Goal: Task Accomplishment & Management: Use online tool/utility

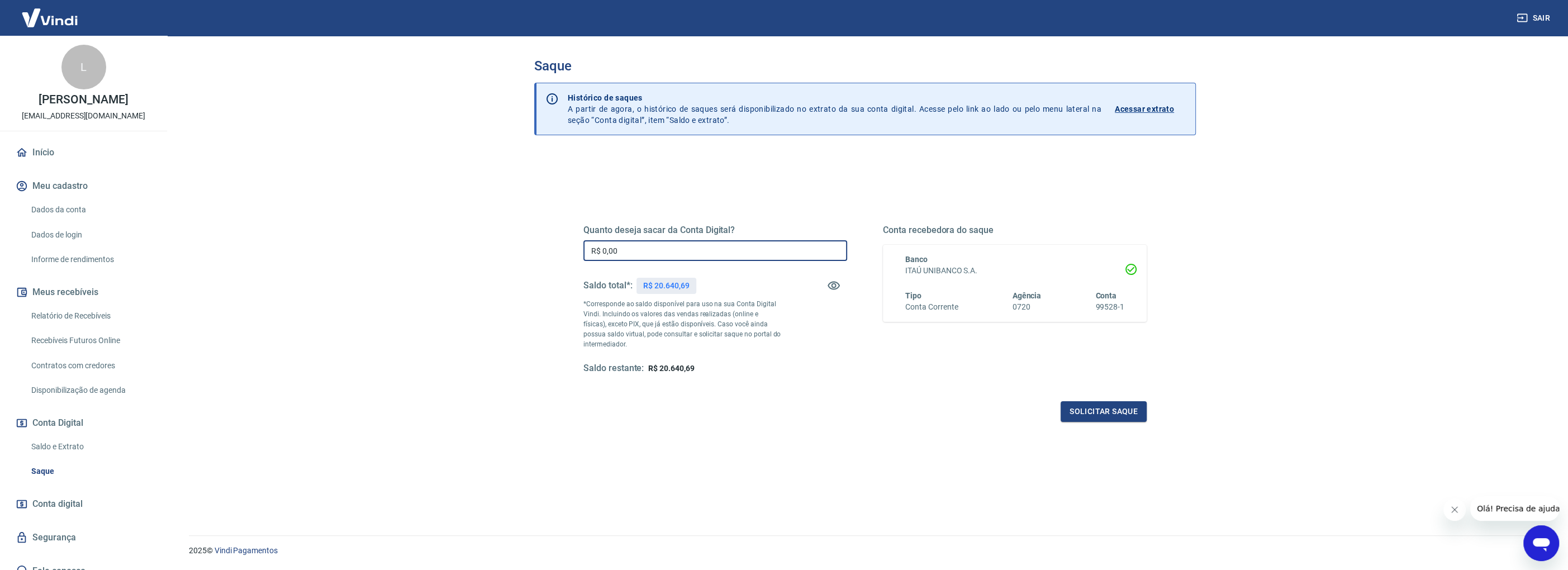
drag, startPoint x: 635, startPoint y: 256, endPoint x: 562, endPoint y: 252, distance: 73.1
click at [564, 253] on div "Quanto deseja sacar da Conta Digital? R$ 0,00 ​ Saldo total*: R$ 20.640,69 *Cor…" at bounding box center [865, 305] width 617 height 260
type input "R$ 20.640,69"
click at [1107, 420] on button "Solicitar saque" at bounding box center [1104, 412] width 86 height 21
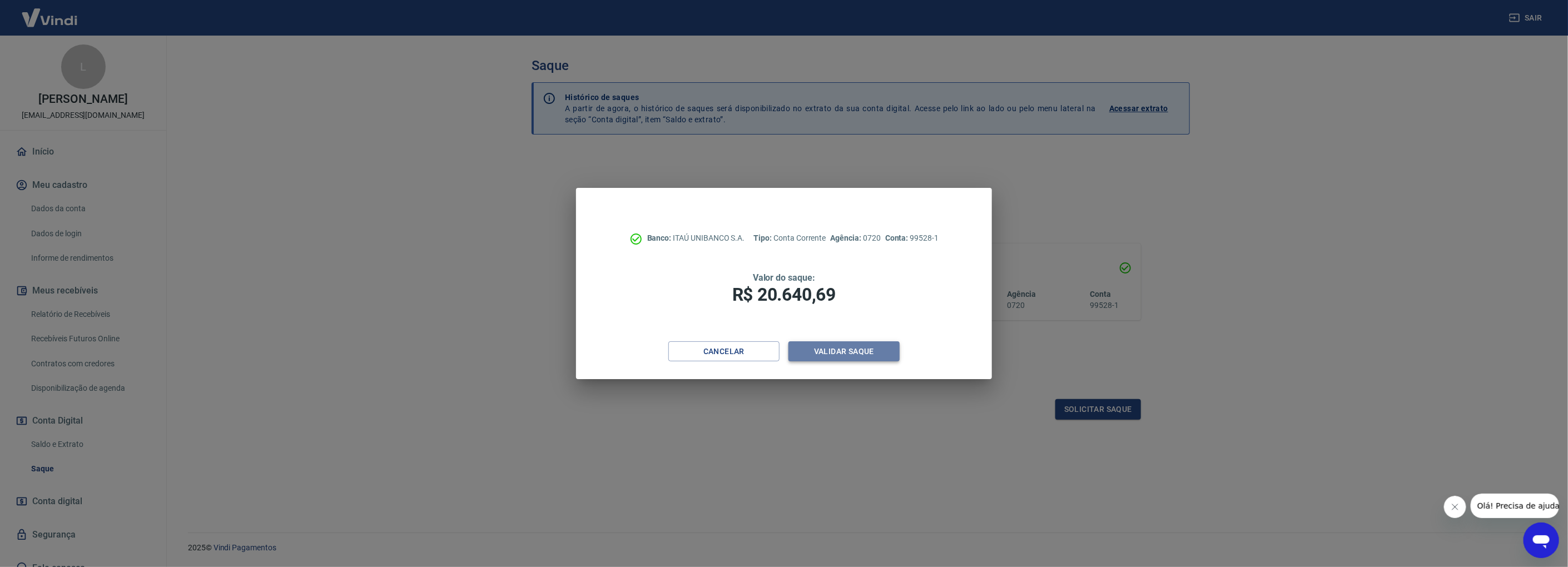
click at [854, 355] on button "Validar saque" at bounding box center [844, 352] width 111 height 21
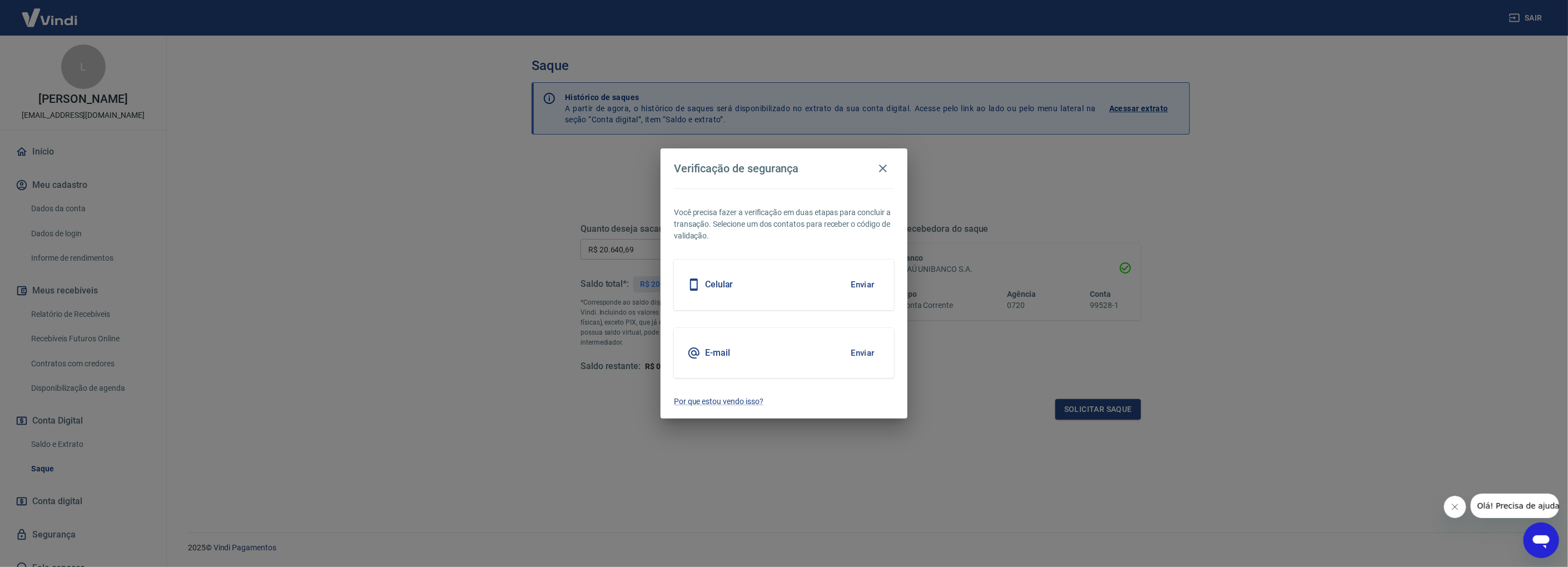
click at [854, 355] on button "Enviar" at bounding box center [863, 353] width 36 height 23
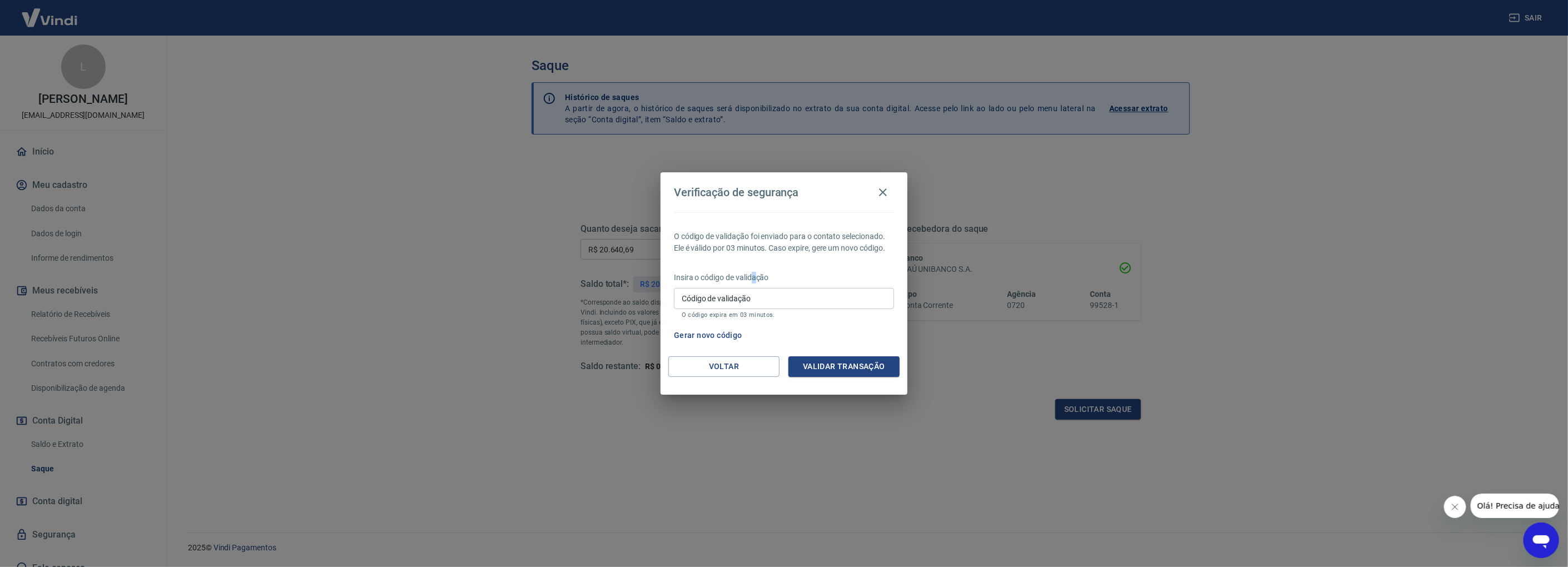
click at [752, 285] on div "Insira o código de validação Código de validação Código de validação O código e…" at bounding box center [784, 296] width 220 height 48
click at [751, 289] on input "Código de validação" at bounding box center [784, 298] width 220 height 21
type input "720441"
click at [817, 369] on button "Validar transação" at bounding box center [844, 367] width 111 height 21
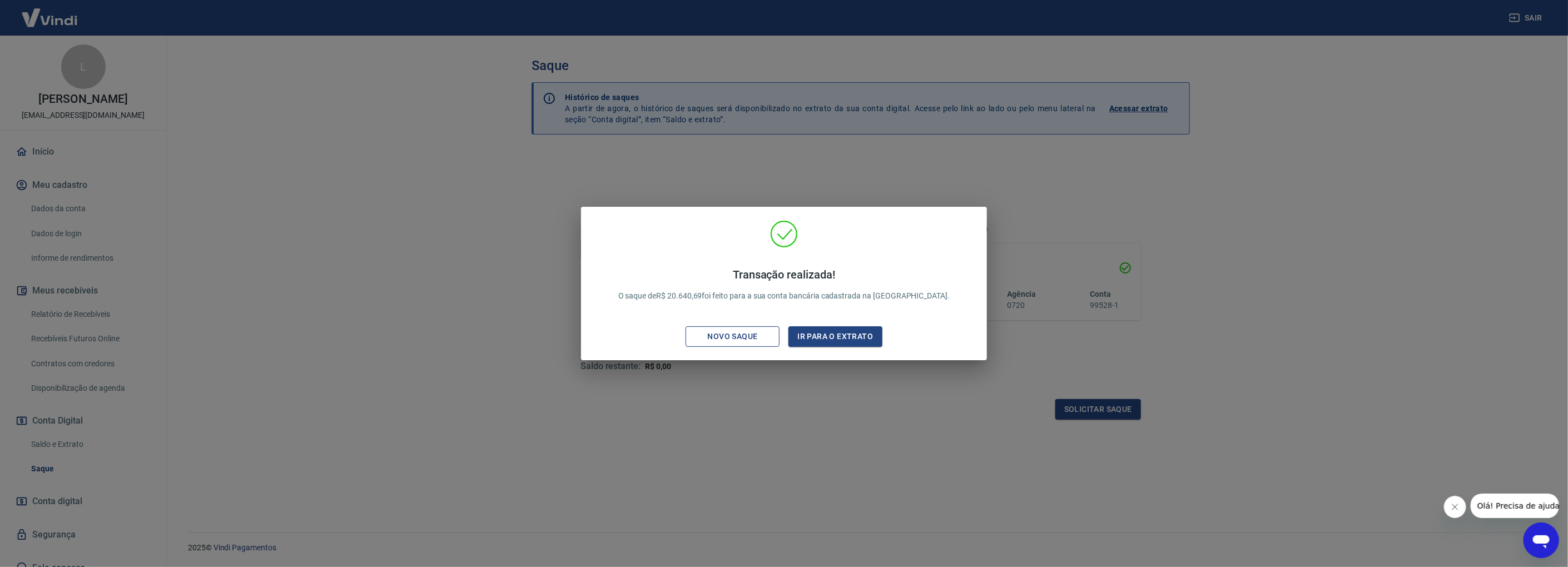
click at [754, 340] on div "Novo saque" at bounding box center [733, 336] width 77 height 14
